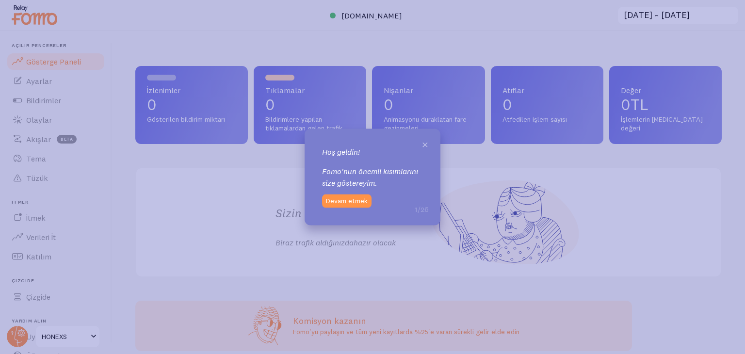
click at [426, 147] on font "×" at bounding box center [425, 144] width 7 height 15
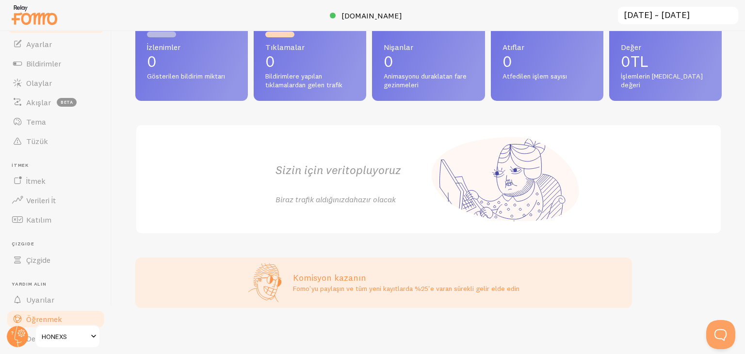
scroll to position [66, 0]
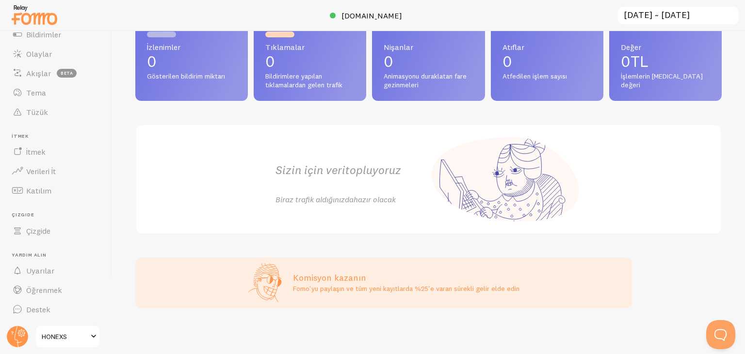
click at [299, 51] on font "Tıklamalar" at bounding box center [284, 47] width 39 height 10
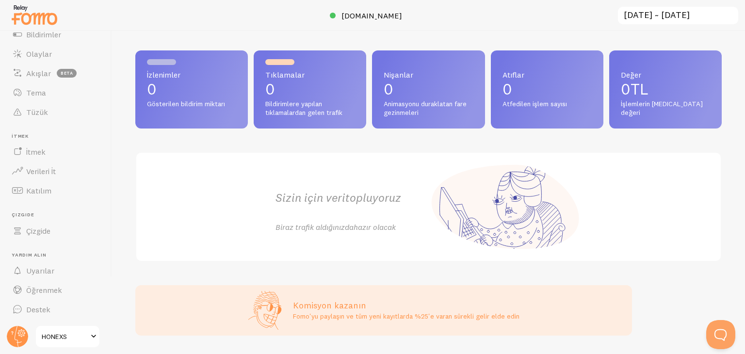
scroll to position [0, 0]
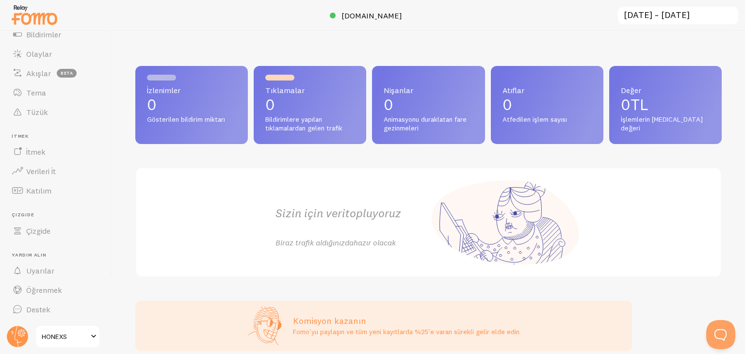
click at [278, 75] on div at bounding box center [279, 78] width 29 height 6
click at [157, 75] on div at bounding box center [161, 78] width 29 height 6
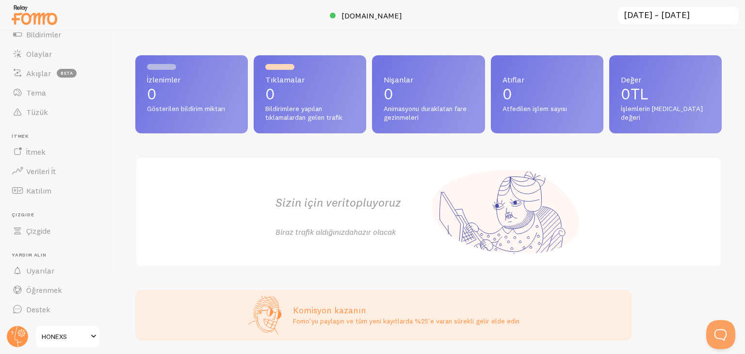
scroll to position [43, 0]
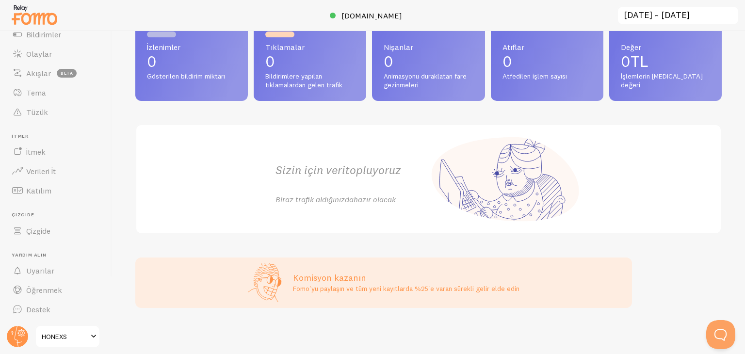
click at [266, 166] on div "Sizin için veri topluyoruz Biraz trafik aldığınızda hazır olacak" at bounding box center [429, 179] width 330 height 108
click at [314, 292] on font "Fomo'yu paylaşın ve tüm yeni kayıtlarda %25'e varan sürekli gelir elde edin" at bounding box center [406, 288] width 227 height 9
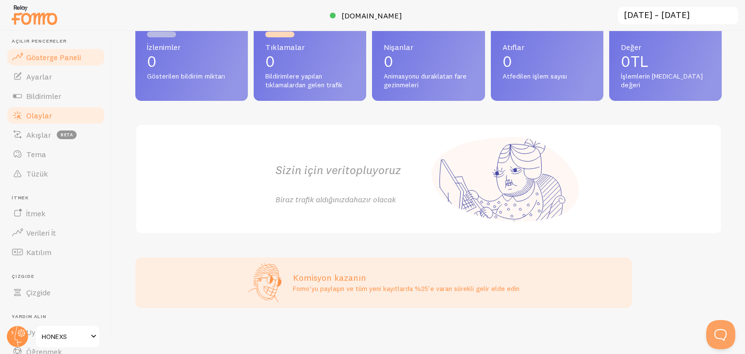
scroll to position [0, 0]
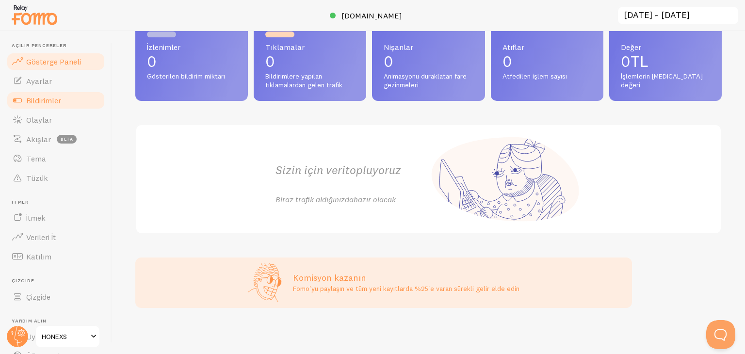
click at [58, 99] on font "Bildirimler" at bounding box center [43, 101] width 35 height 10
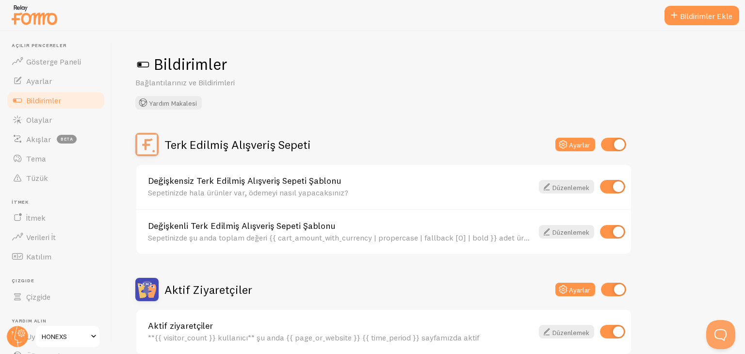
click at [32, 24] on img at bounding box center [34, 14] width 49 height 25
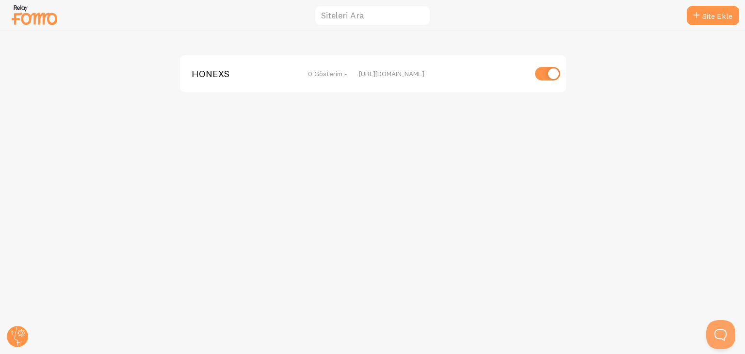
click at [303, 73] on div "HONEXS 0 Gösterim -" at bounding box center [270, 73] width 156 height 9
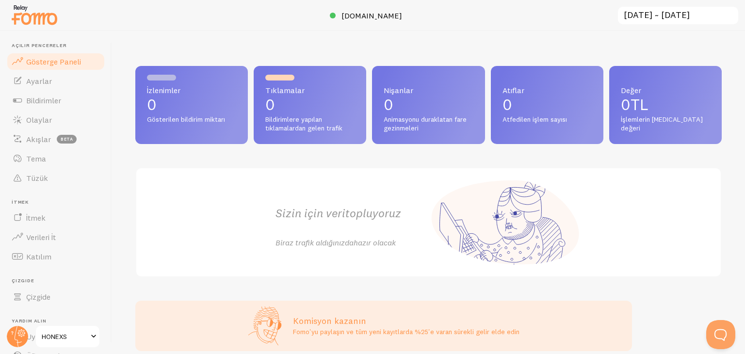
click at [386, 7] on div at bounding box center [372, 15] width 745 height 31
click at [377, 18] on font "[DOMAIN_NAME]" at bounding box center [372, 16] width 61 height 10
click at [37, 80] on font "Ayarlar" at bounding box center [39, 81] width 26 height 10
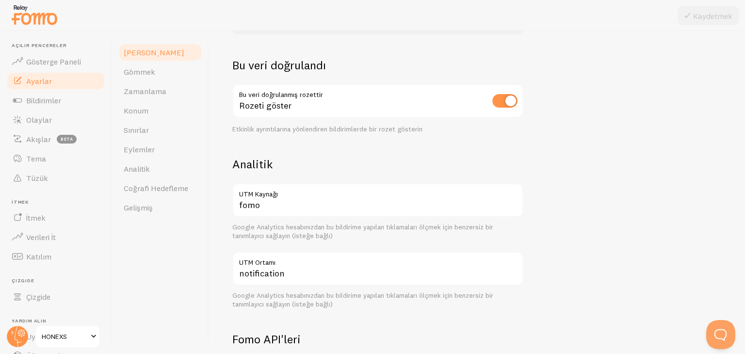
scroll to position [182, 0]
